Goal: Task Accomplishment & Management: Manage account settings

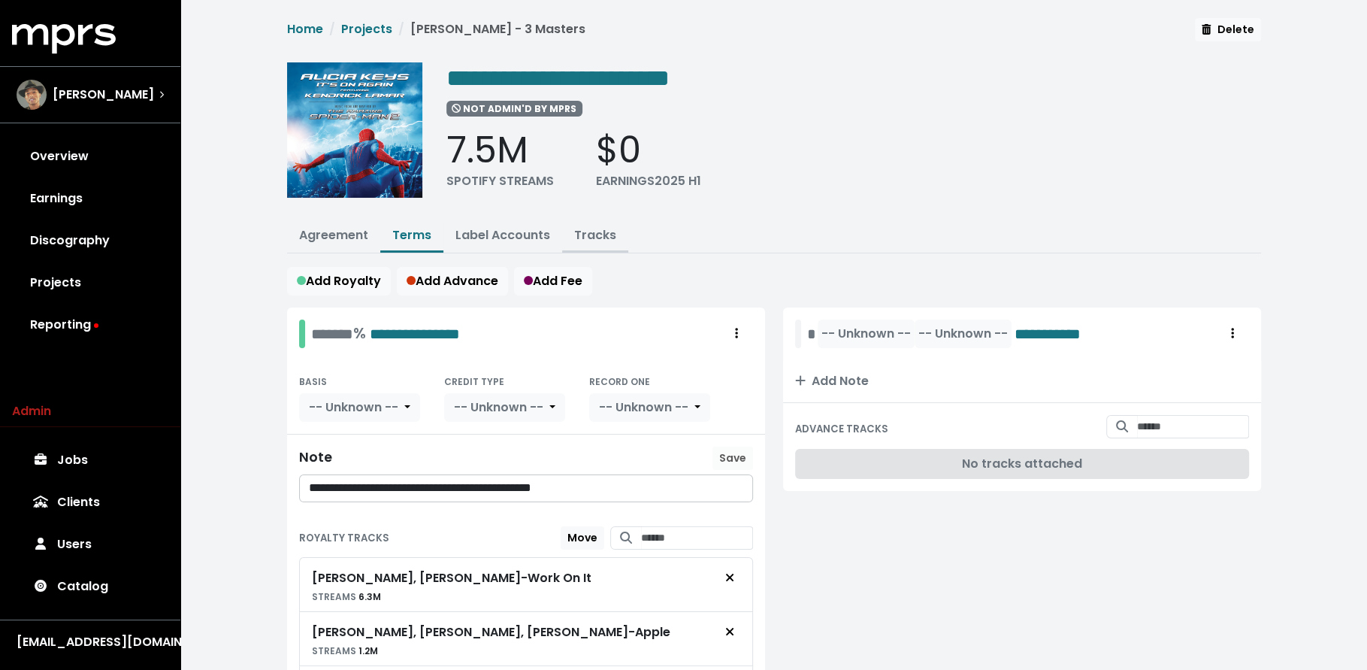
click at [591, 242] on button "Tracks" at bounding box center [595, 236] width 66 height 32
click at [593, 235] on link "Tracks" at bounding box center [595, 234] width 42 height 17
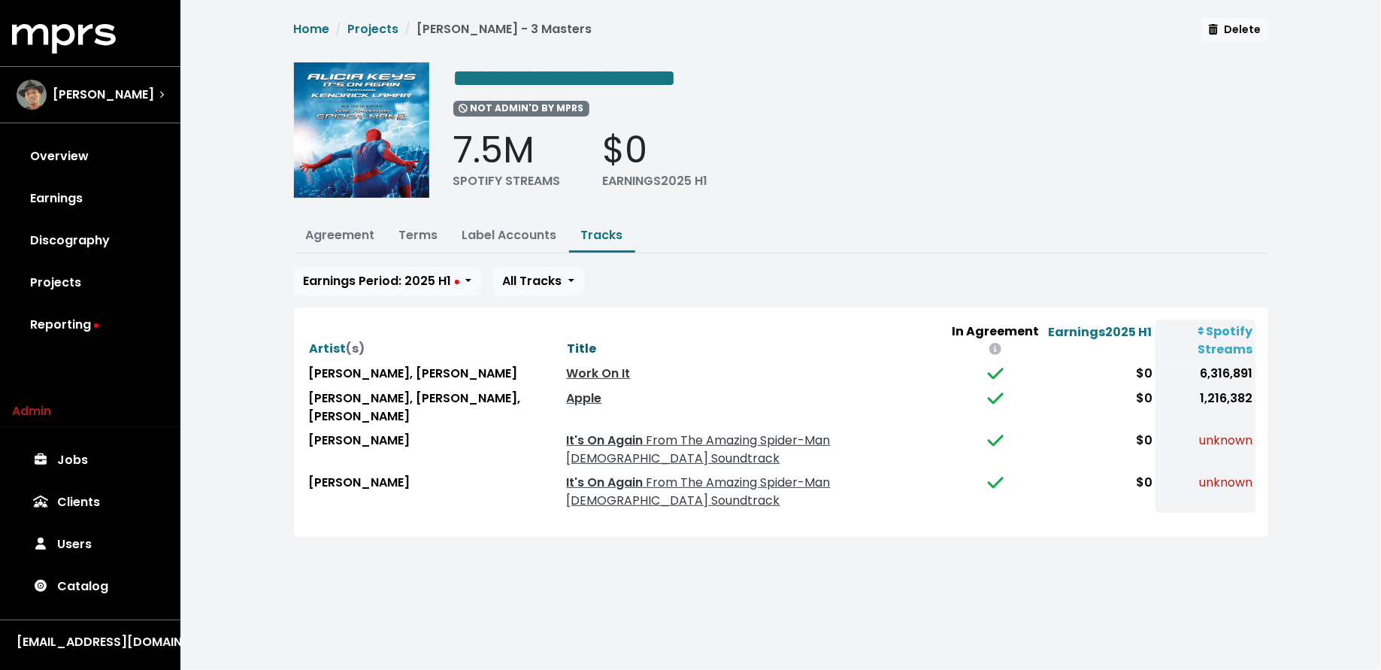
click at [595, 344] on span "Title" at bounding box center [582, 348] width 29 height 17
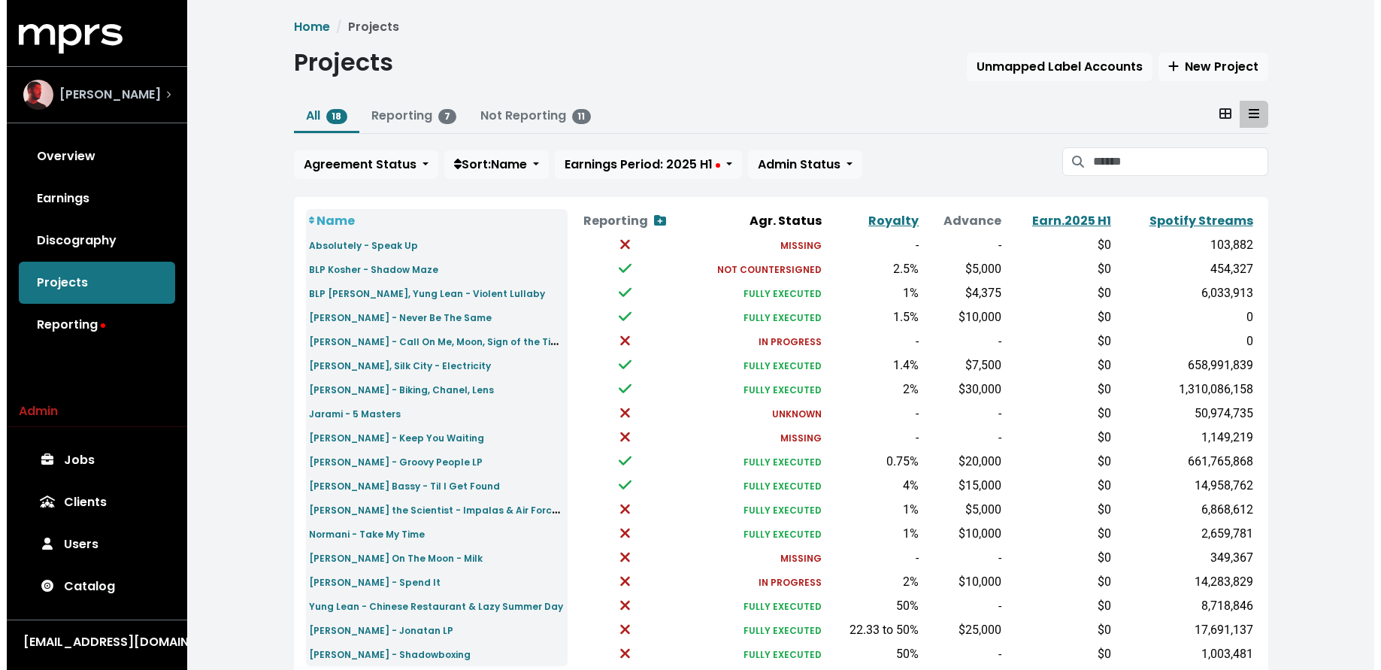
scroll to position [60, 0]
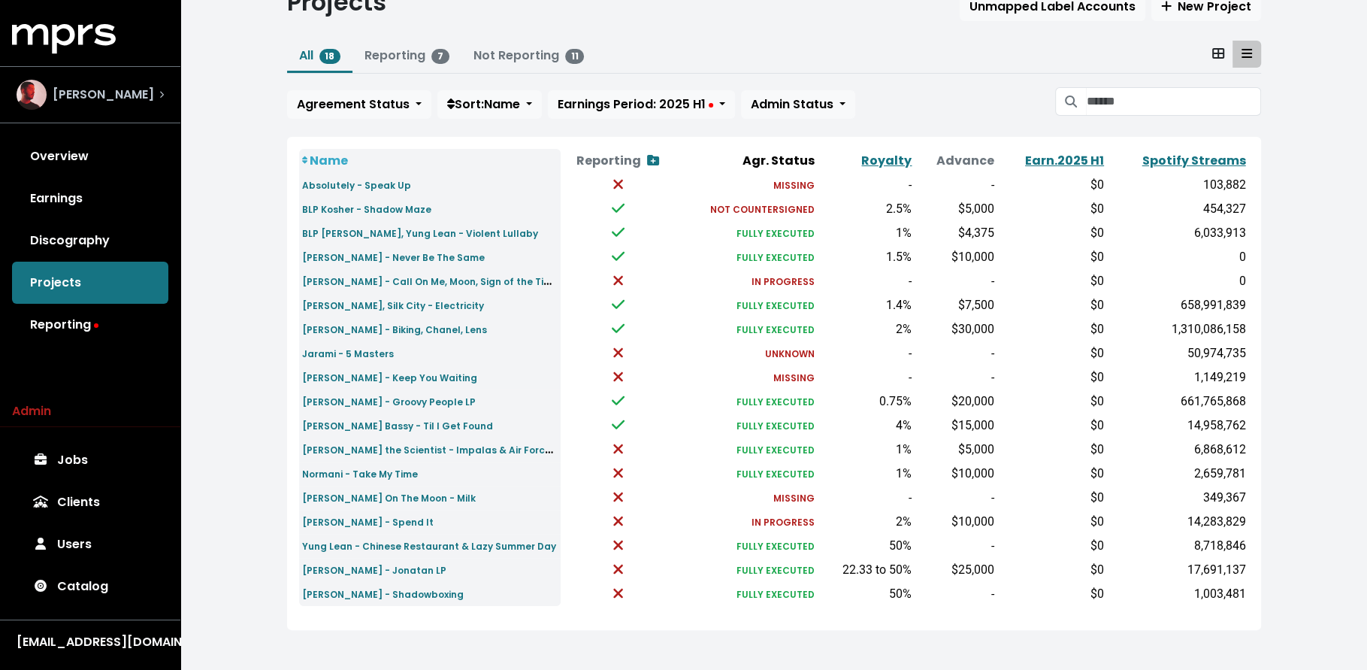
click at [114, 104] on div "[PERSON_NAME]" at bounding box center [86, 95] width 138 height 30
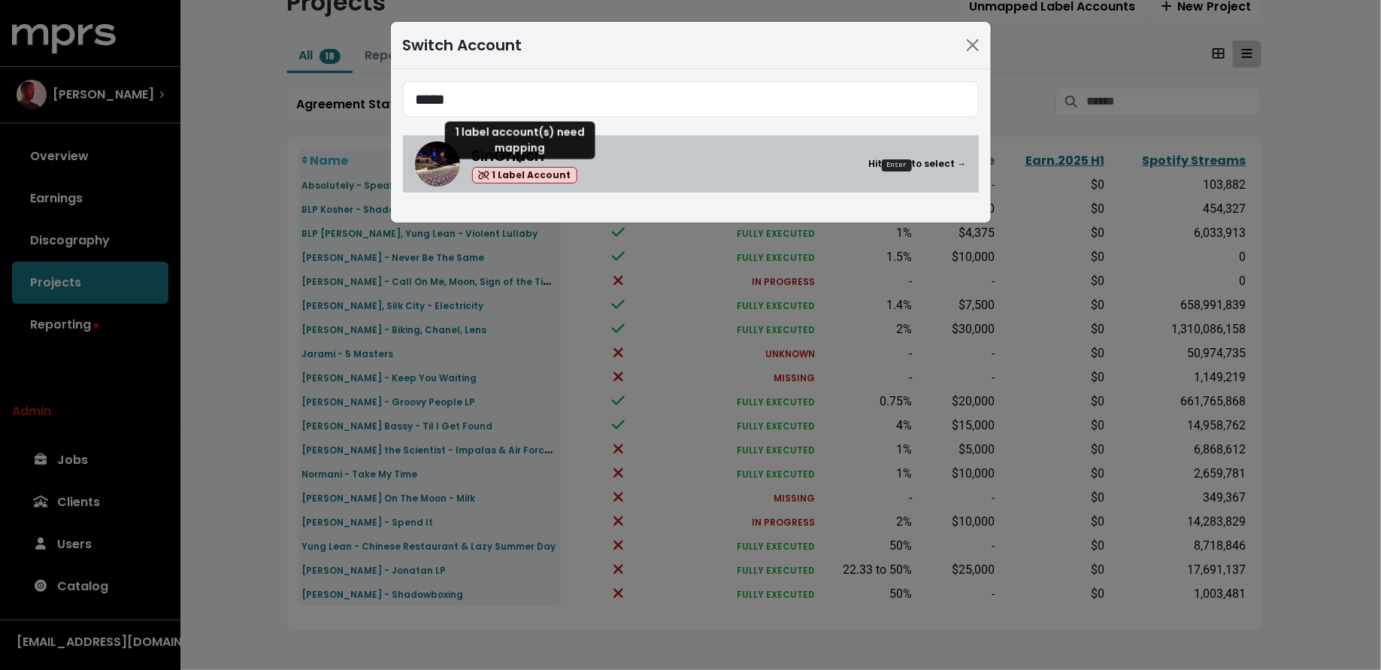
type input "*****"
click at [532, 165] on div "SinGrinch 1 Label Account" at bounding box center [525, 164] width 106 height 40
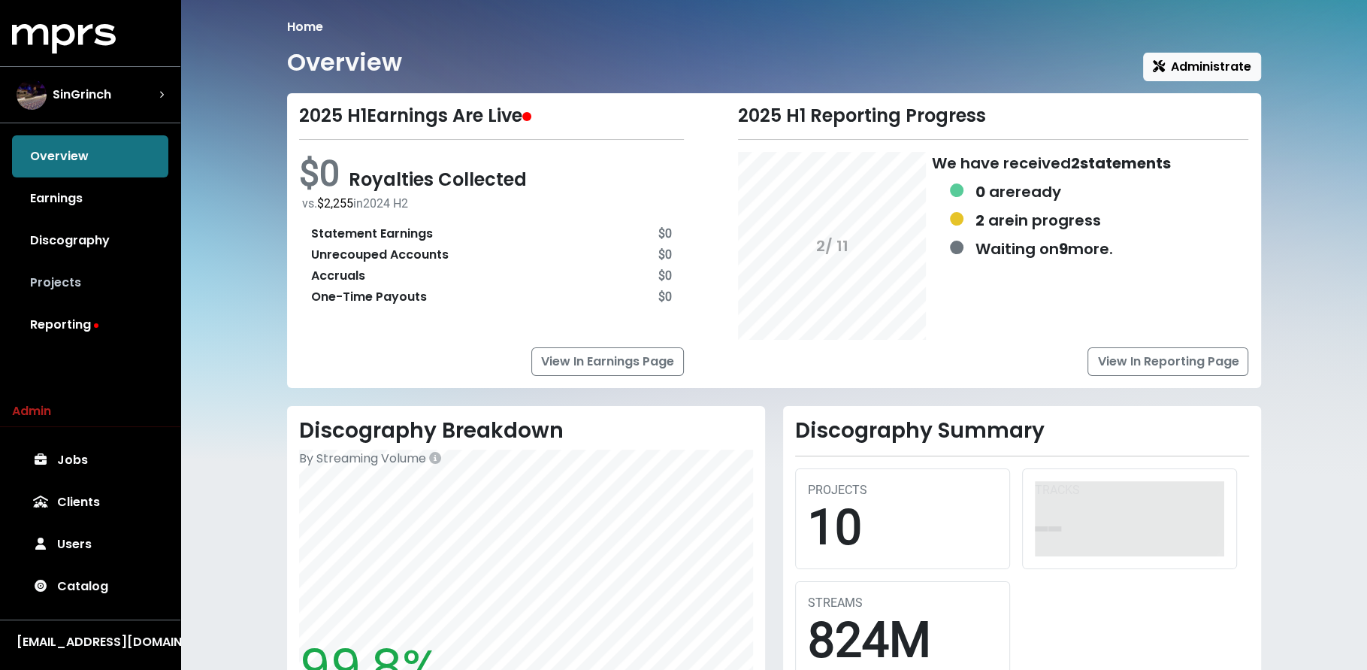
click at [76, 286] on link "Projects" at bounding box center [90, 283] width 156 height 42
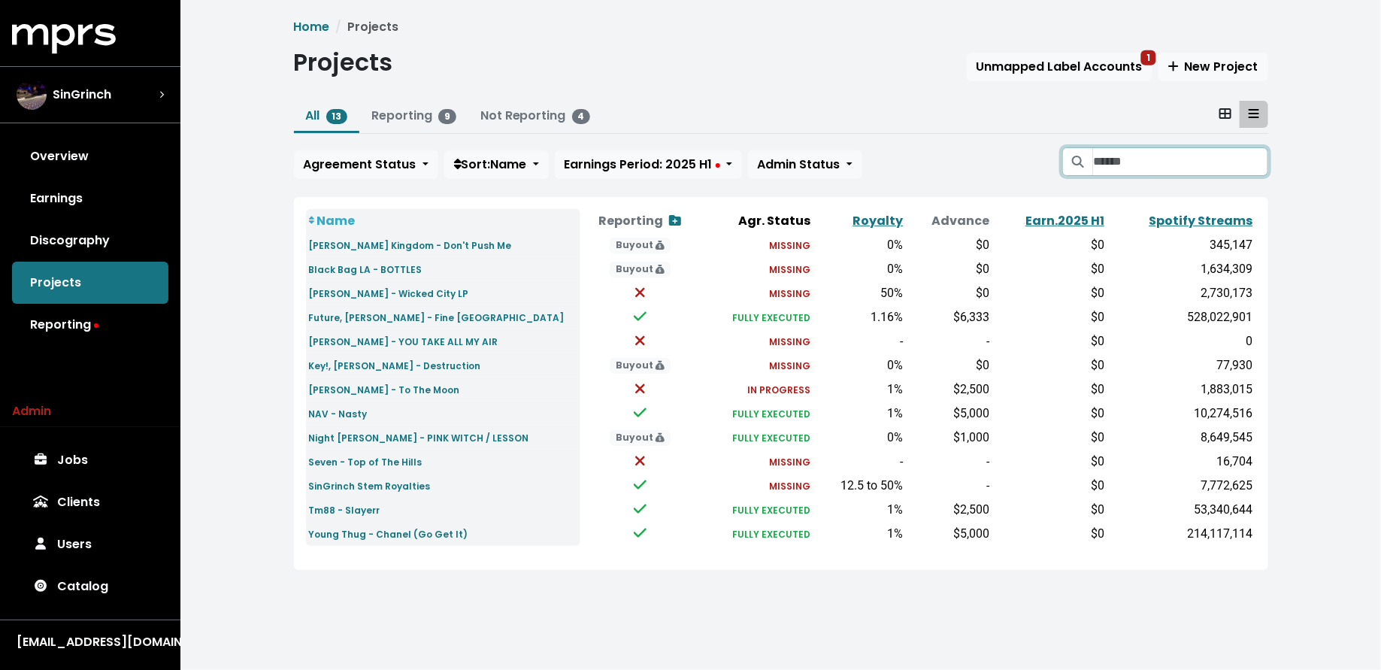
click at [1130, 153] on input "Search projects" at bounding box center [1180, 161] width 174 height 29
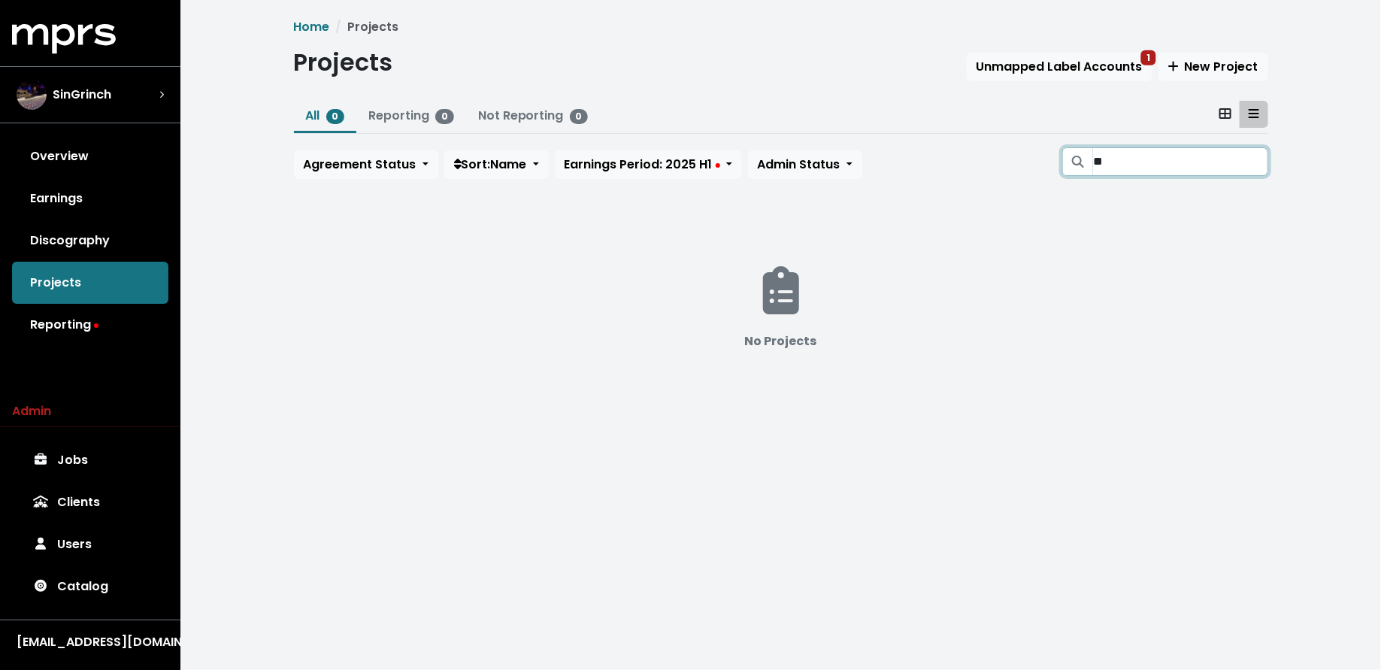
type input "*"
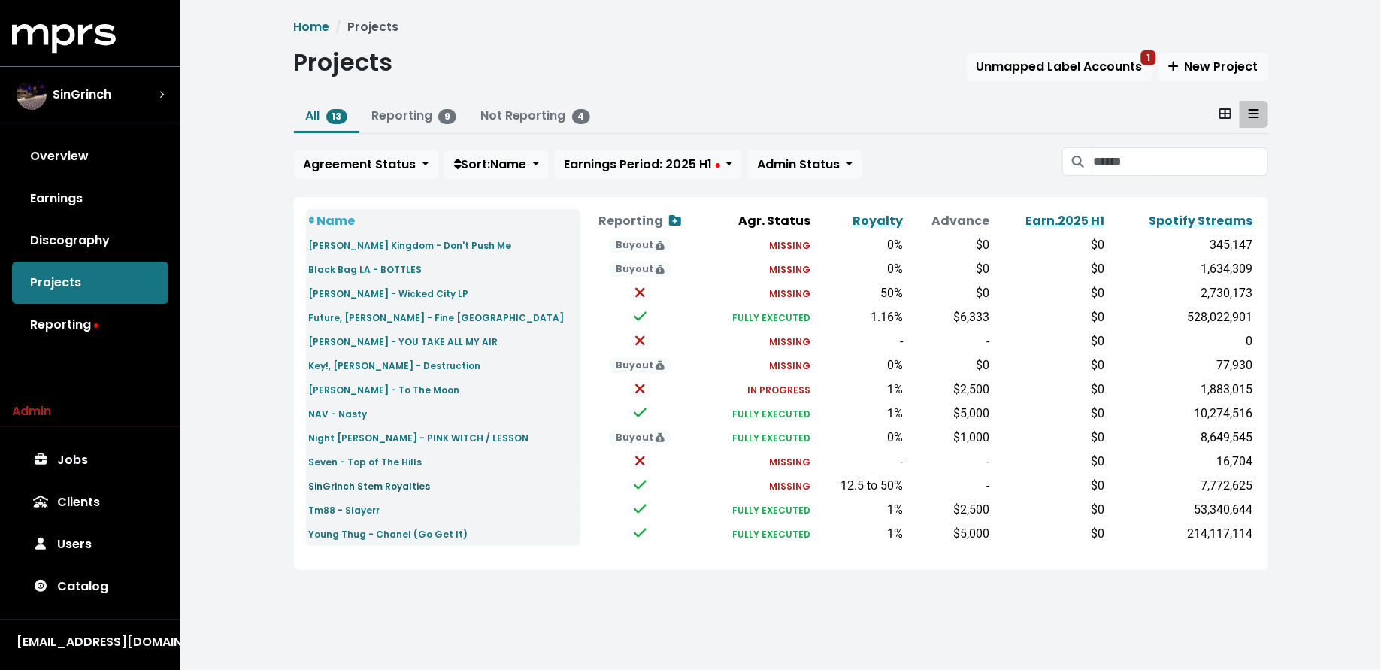
click at [375, 487] on small "SinGrinch Stem Royalties" at bounding box center [370, 486] width 122 height 13
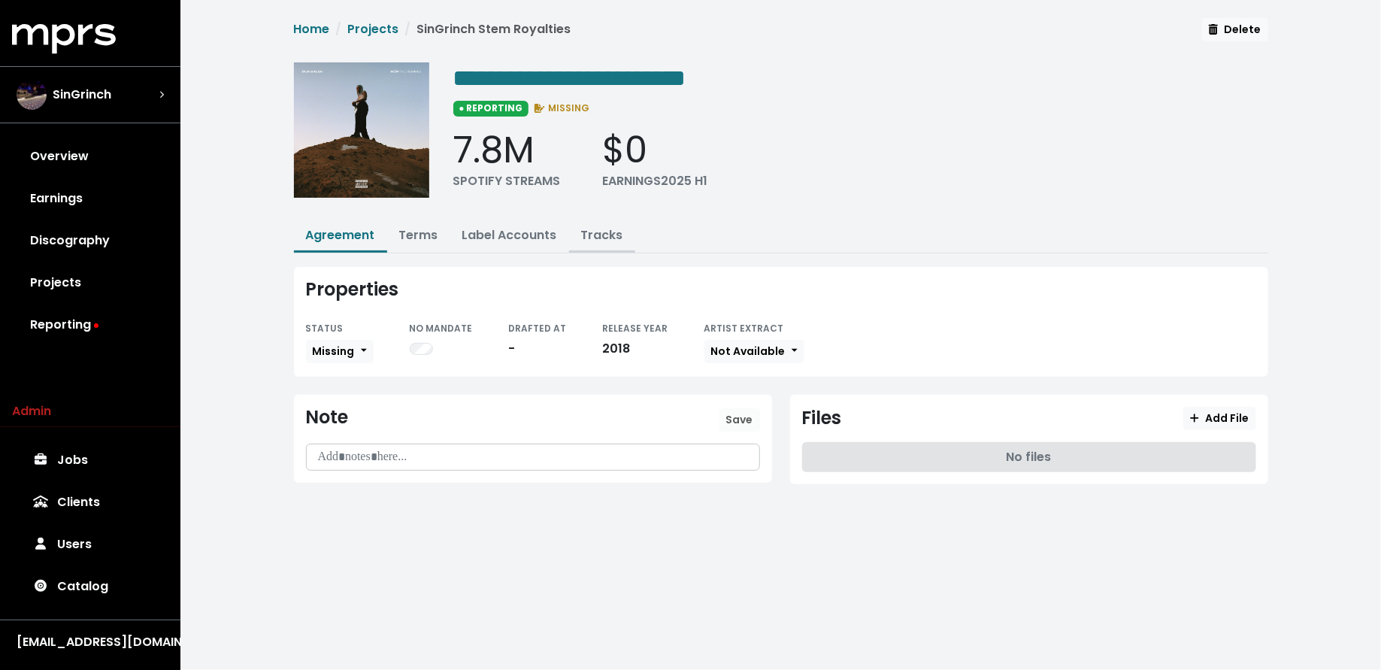
click at [596, 231] on link "Tracks" at bounding box center [602, 234] width 42 height 17
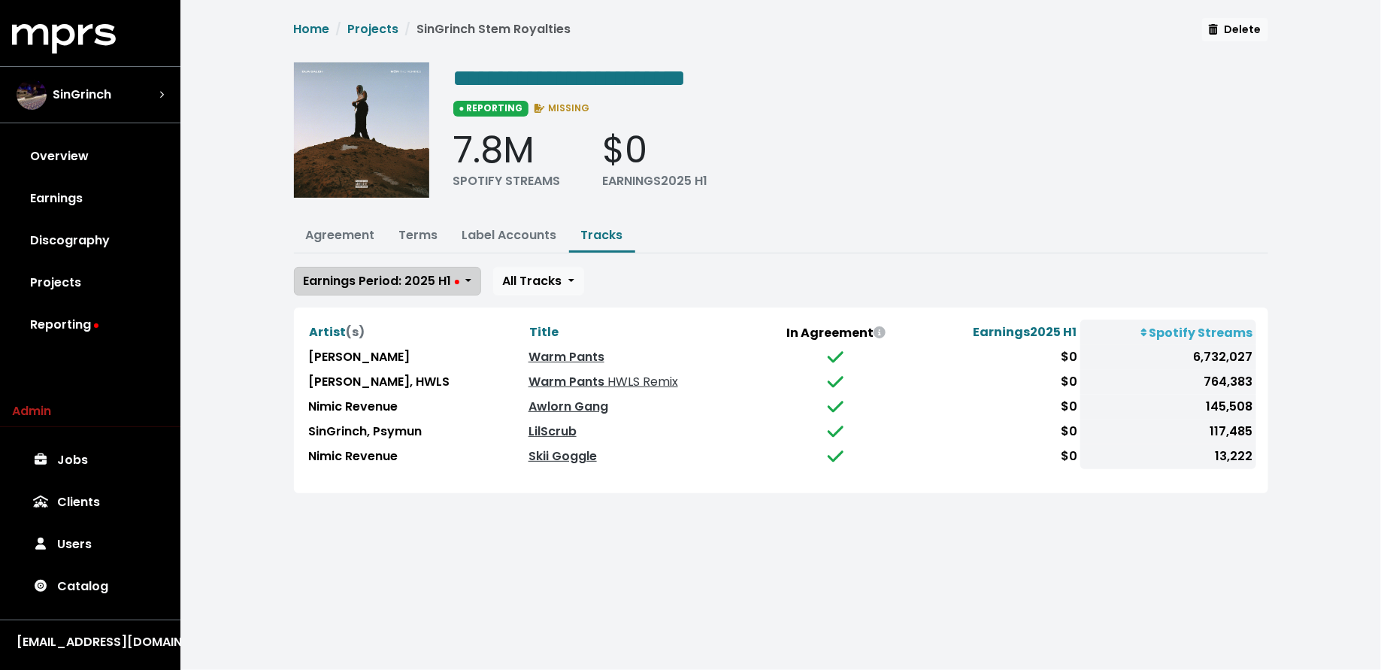
click at [396, 287] on button "Earnings Period: 2025 H1" at bounding box center [387, 281] width 187 height 29
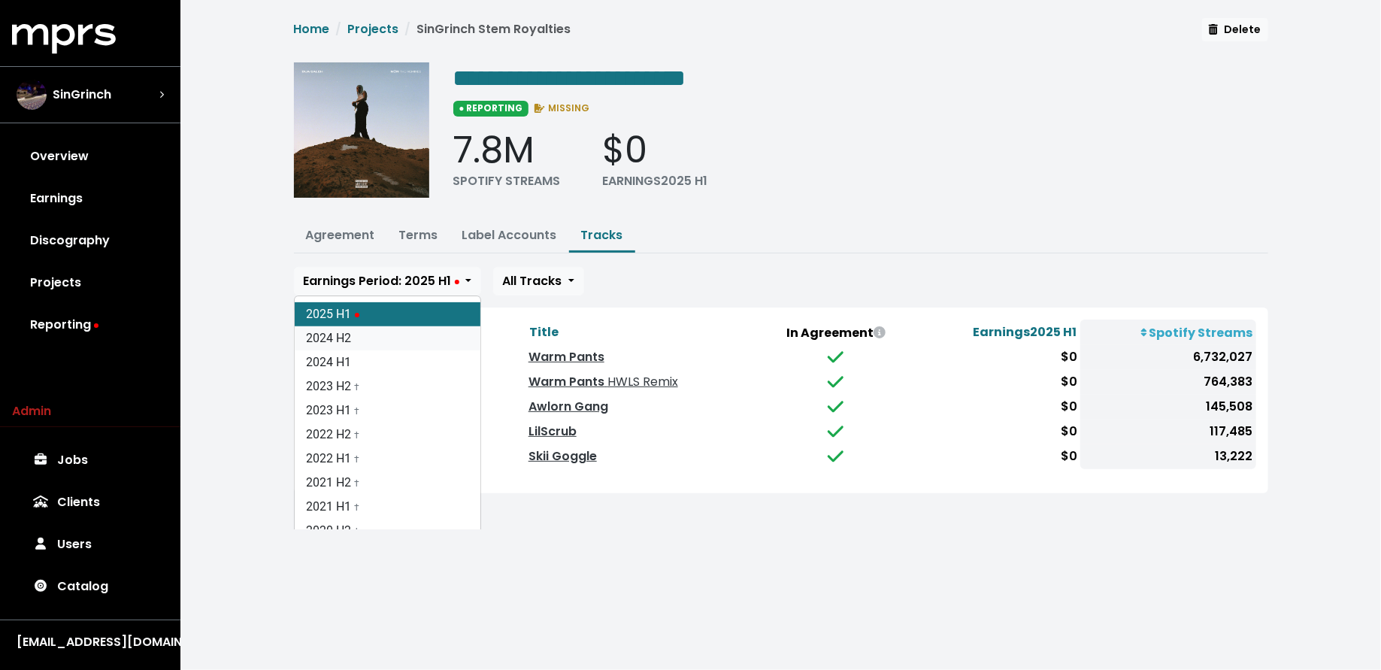
click at [396, 333] on link "2024 H2" at bounding box center [388, 338] width 186 height 24
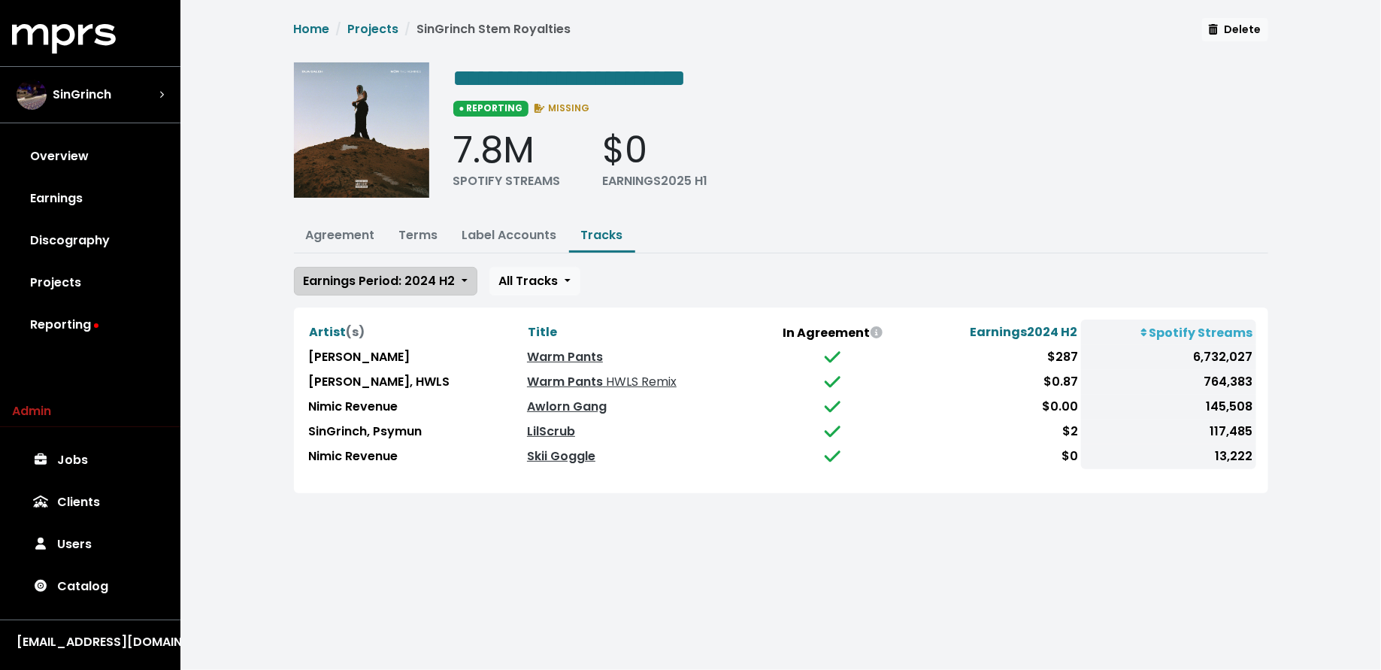
click at [394, 272] on span "Earnings Period: 2024 H2" at bounding box center [380, 280] width 152 height 17
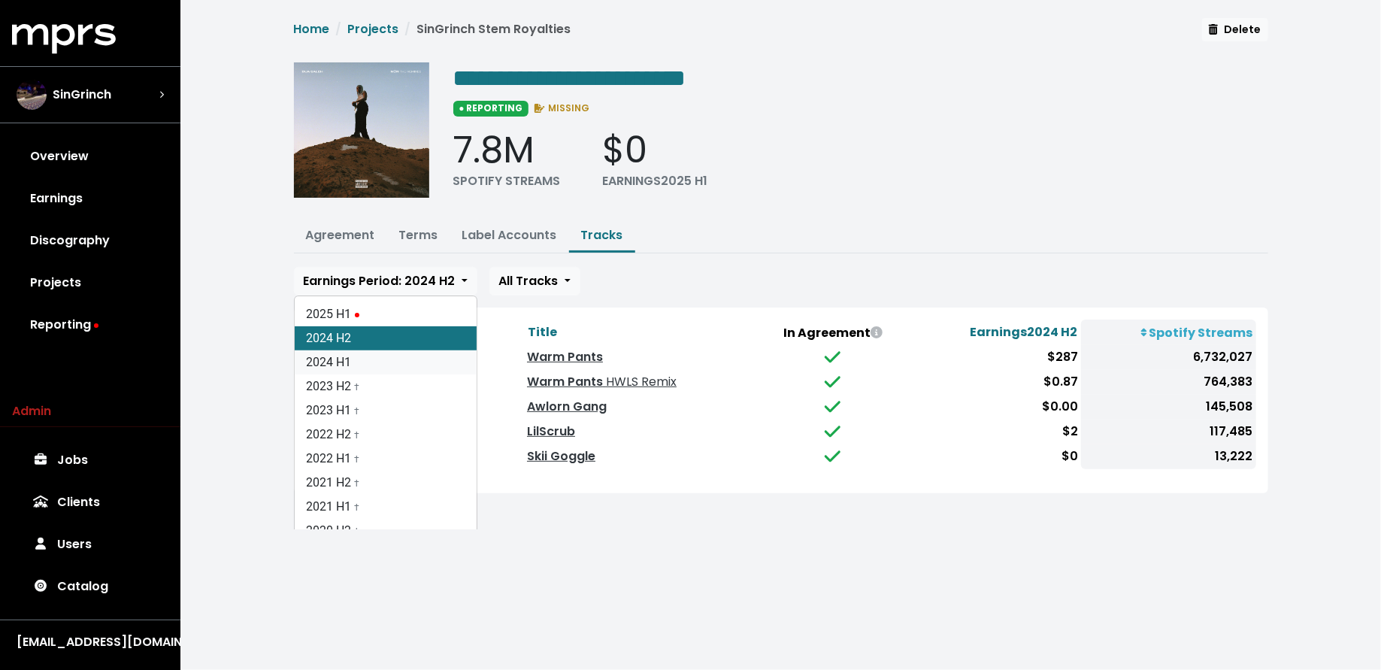
click at [399, 357] on link "2024 H1" at bounding box center [386, 362] width 182 height 24
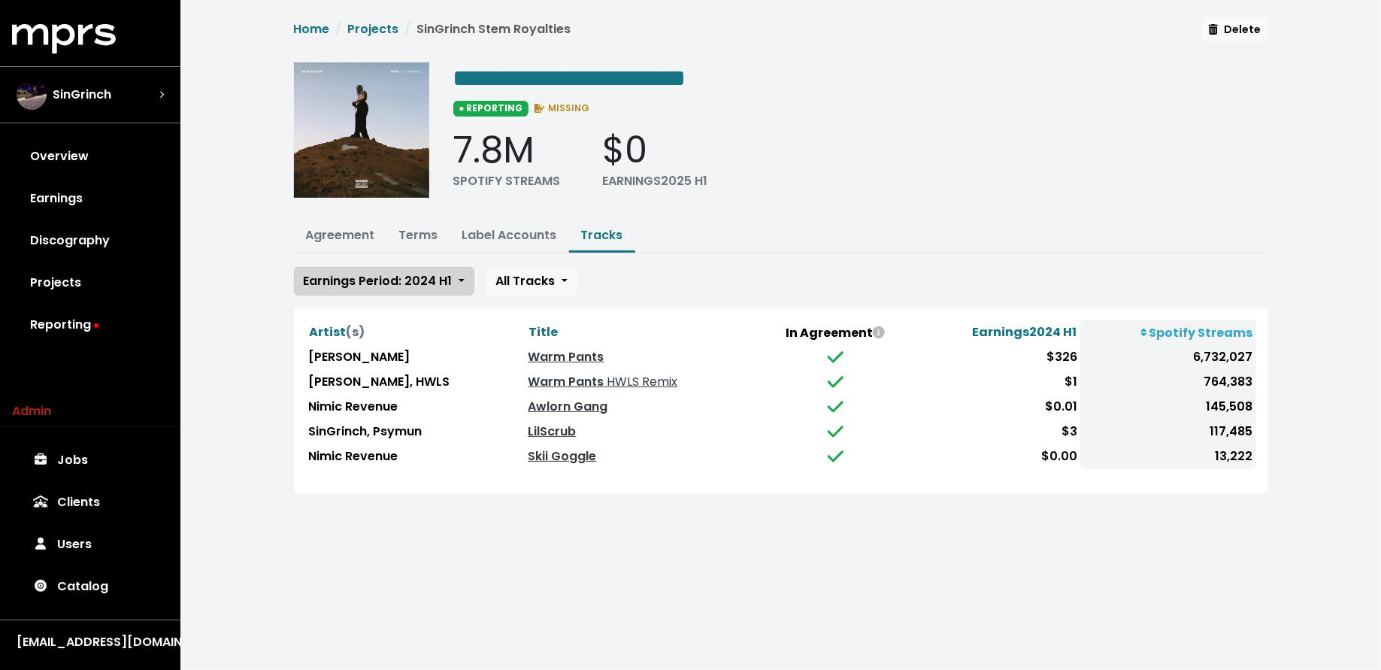
click at [395, 273] on span "Earnings Period: 2024 H1" at bounding box center [378, 280] width 149 height 17
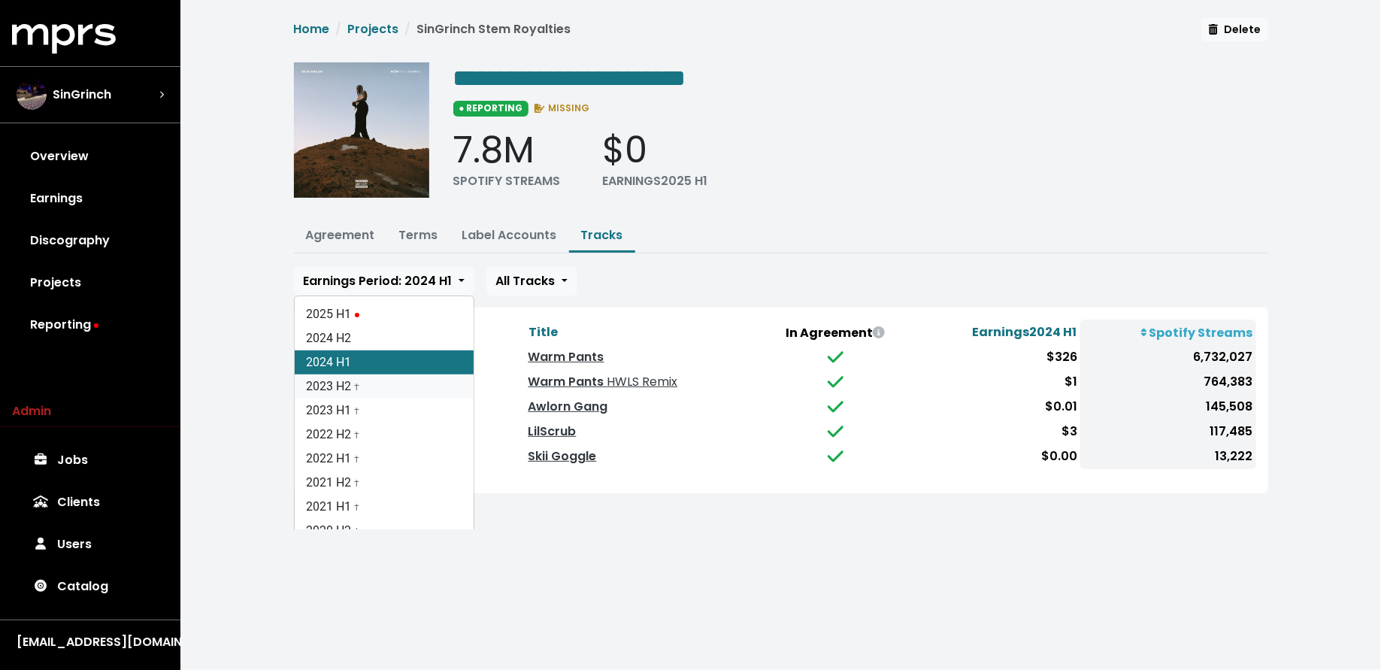
click at [395, 386] on link "2023 H2 †" at bounding box center [384, 386] width 179 height 24
